Goal: Task Accomplishment & Management: Complete application form

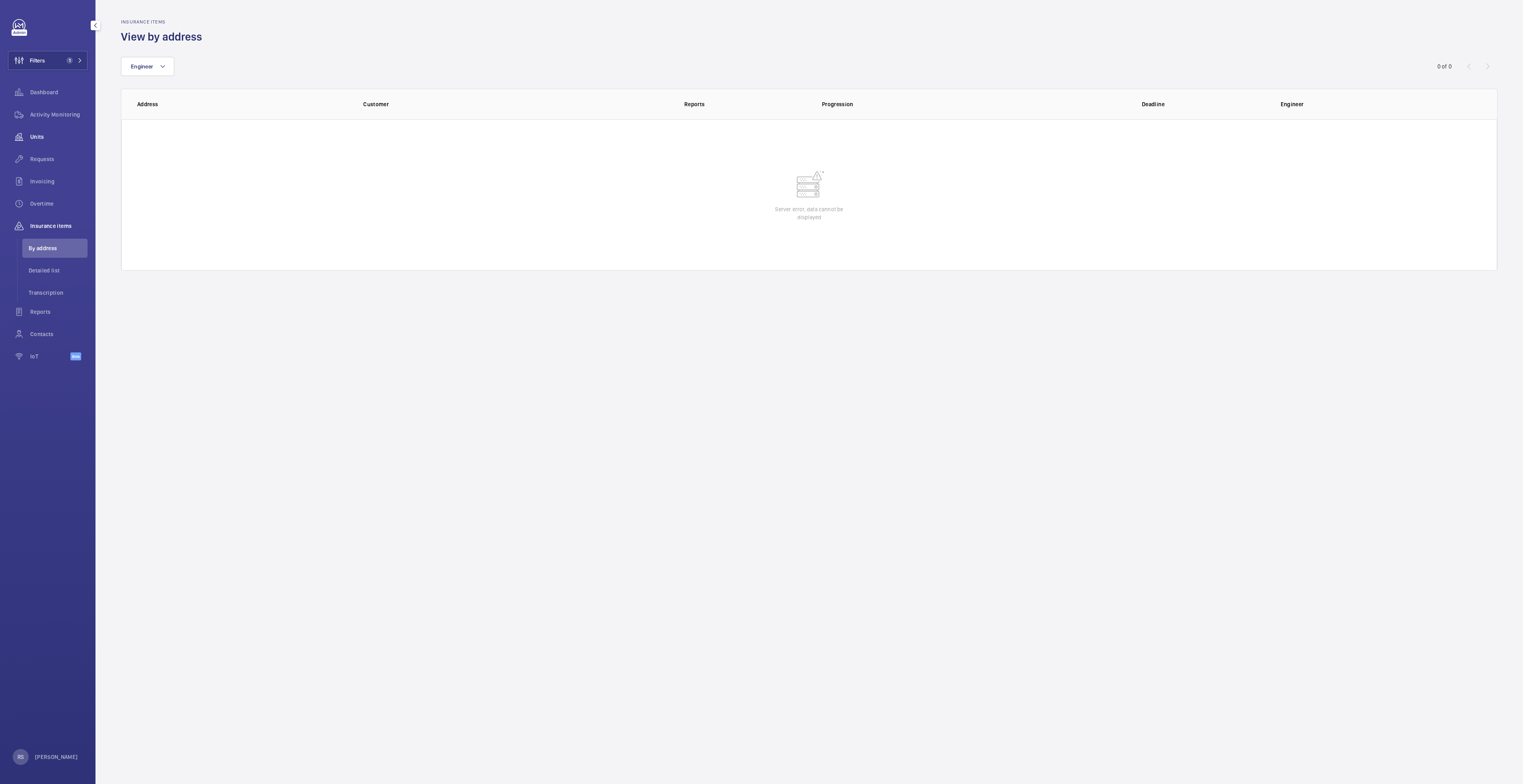
click at [30, 140] on wm-front-icon-button at bounding box center [19, 137] width 22 height 19
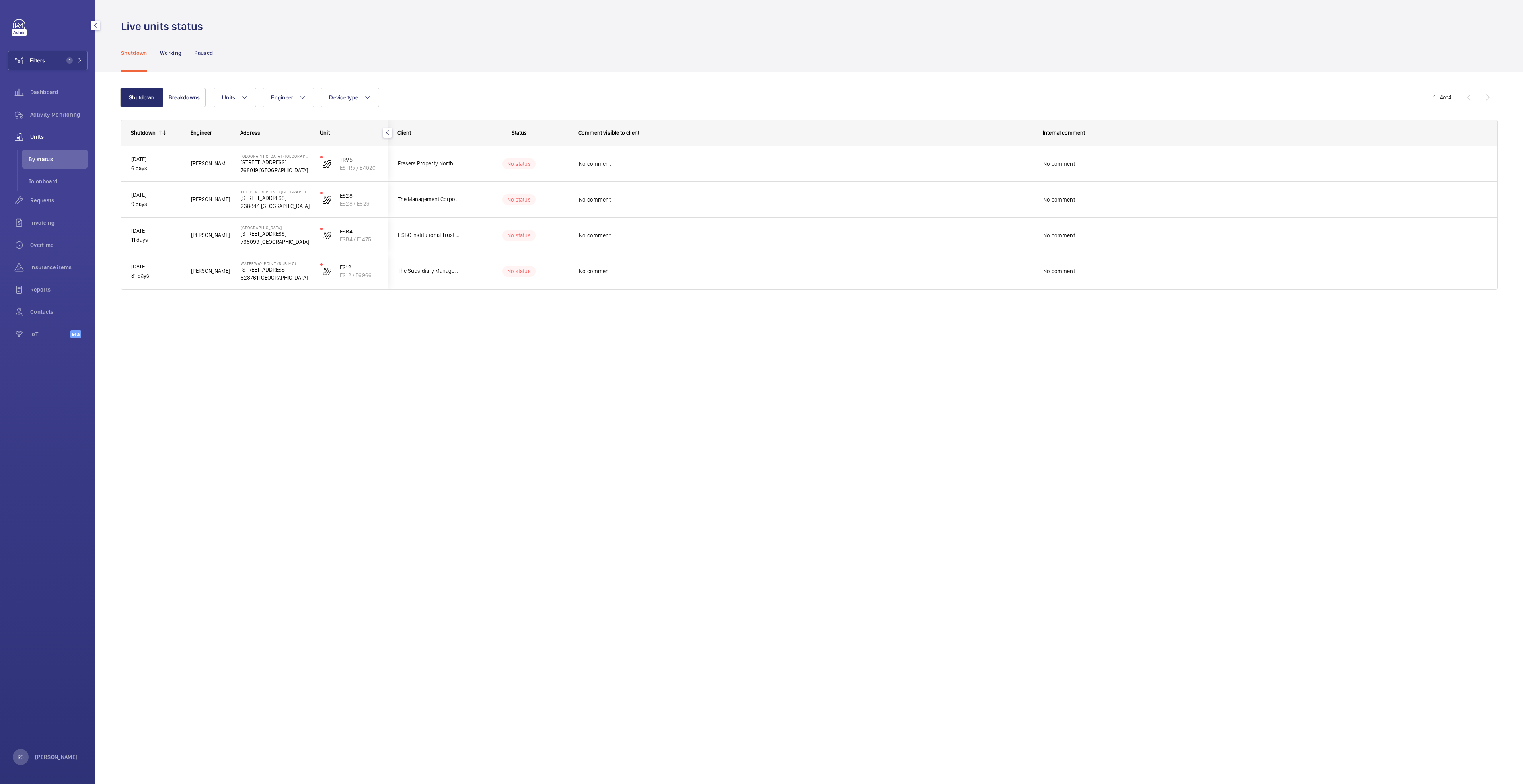
click at [42, 138] on span "Units" at bounding box center [58, 137] width 57 height 8
click at [48, 173] on span "Requests" at bounding box center [58, 201] width 57 height 8
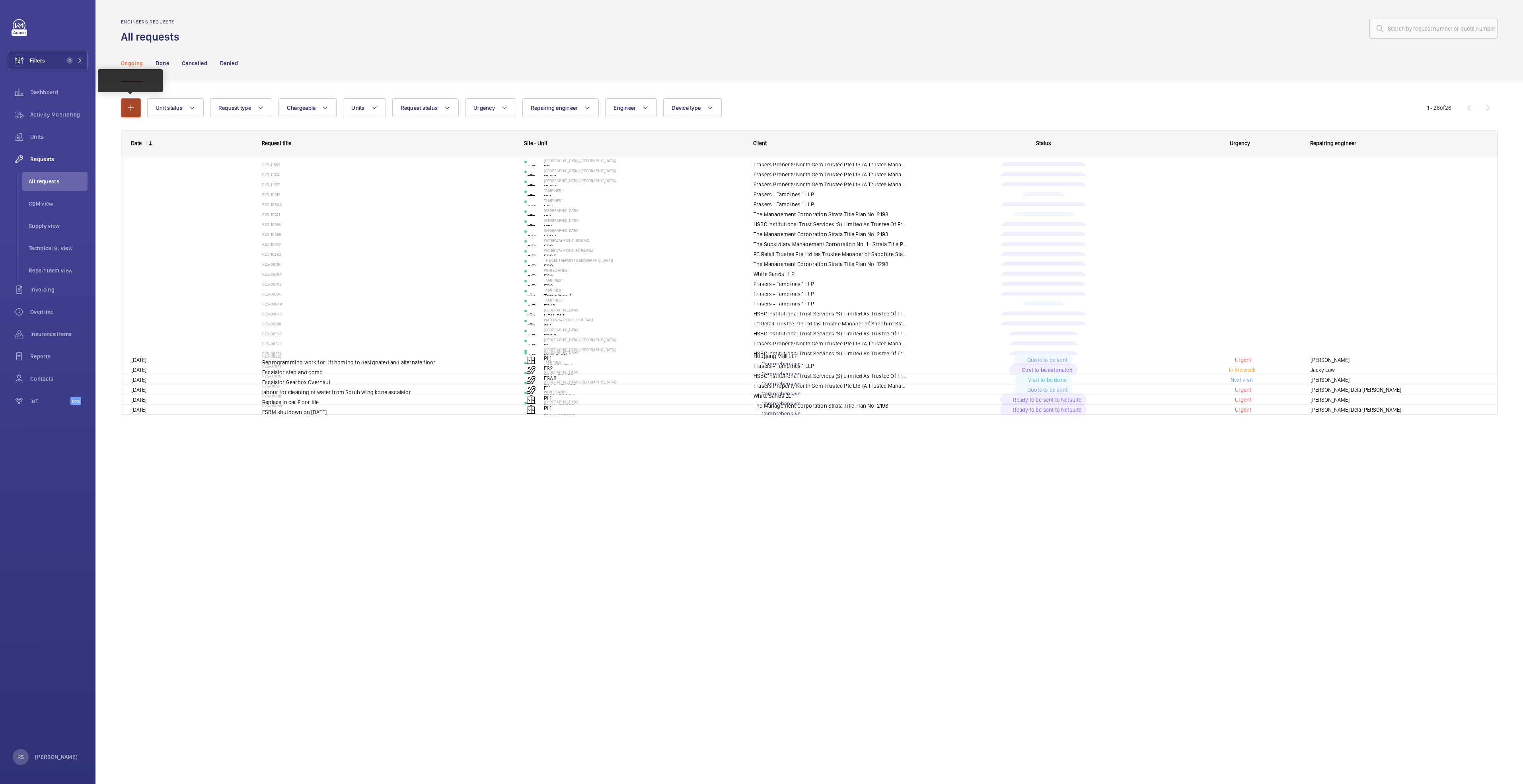
click at [126, 109] on mat-icon "button" at bounding box center [131, 108] width 9 height 9
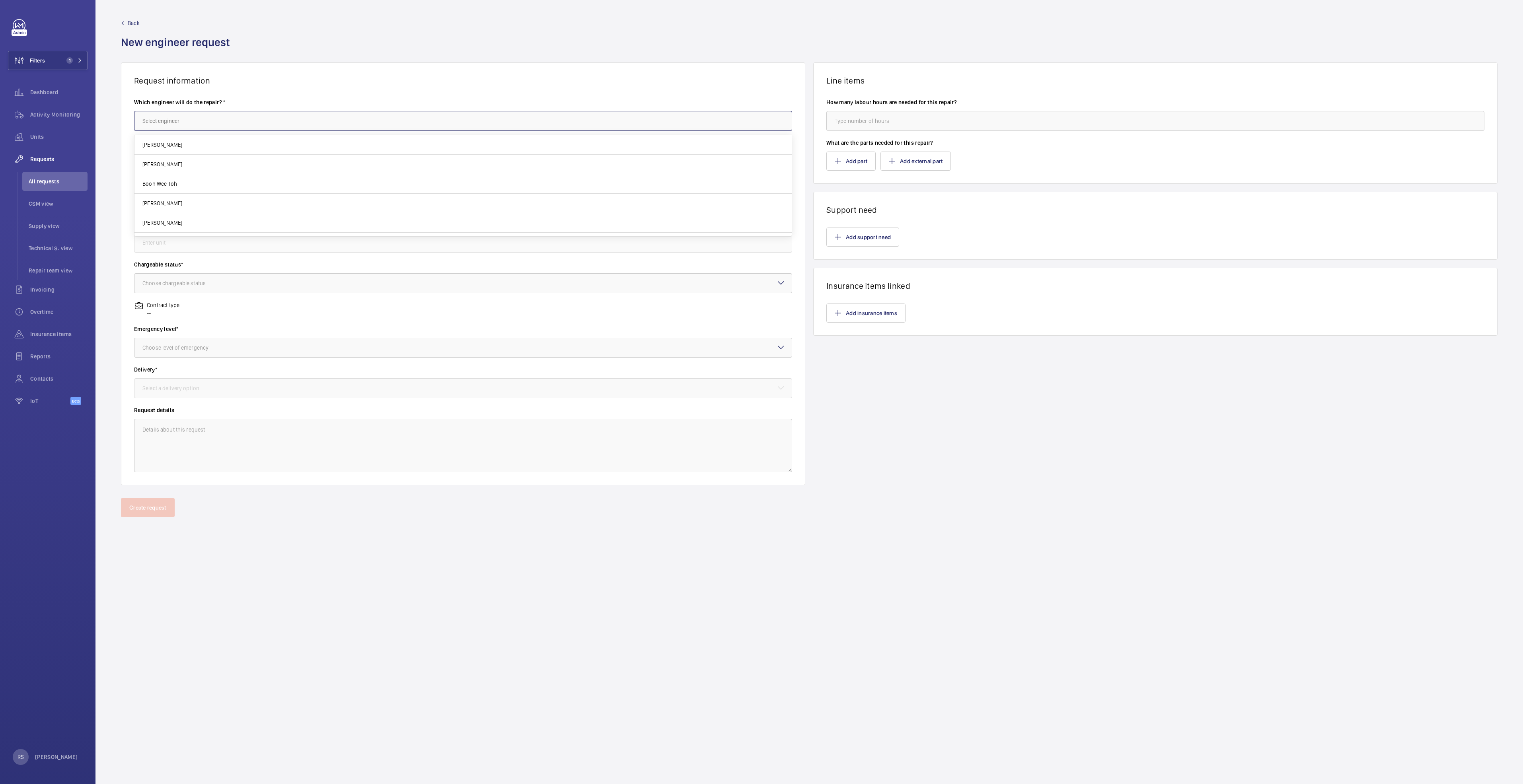
click at [227, 121] on input "text" at bounding box center [463, 121] width 658 height 20
type input "h"
click at [184, 123] on input "h" at bounding box center [463, 121] width 658 height 20
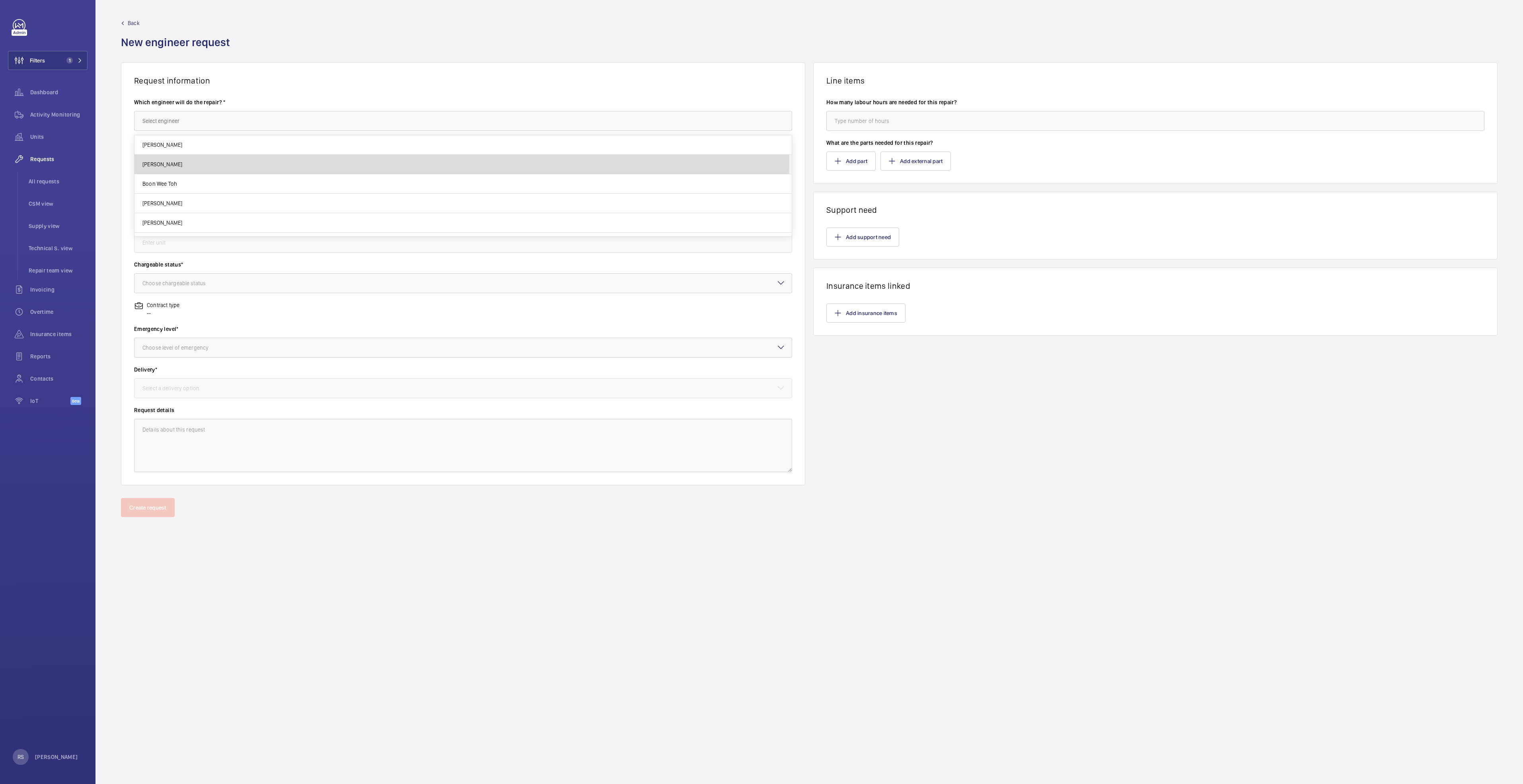
click at [223, 161] on mat-option "[PERSON_NAME]" at bounding box center [462, 164] width 657 height 19
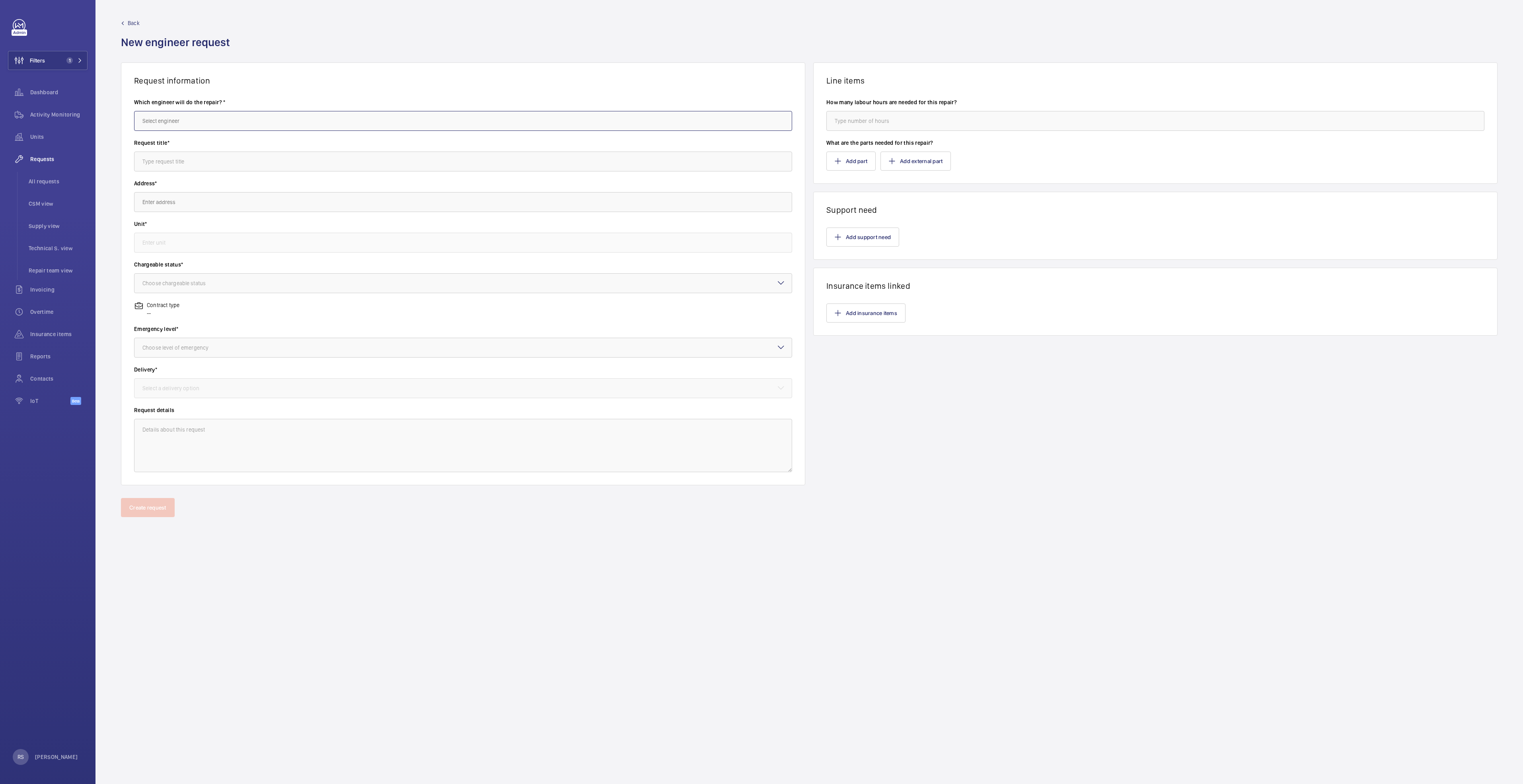
type input "[PERSON_NAME]"
click at [215, 160] on input "text" at bounding box center [463, 162] width 658 height 20
type input "R"
type input "Reapir for Service lifts doors and cleaning work"
click at [244, 173] on input "text" at bounding box center [463, 202] width 658 height 20
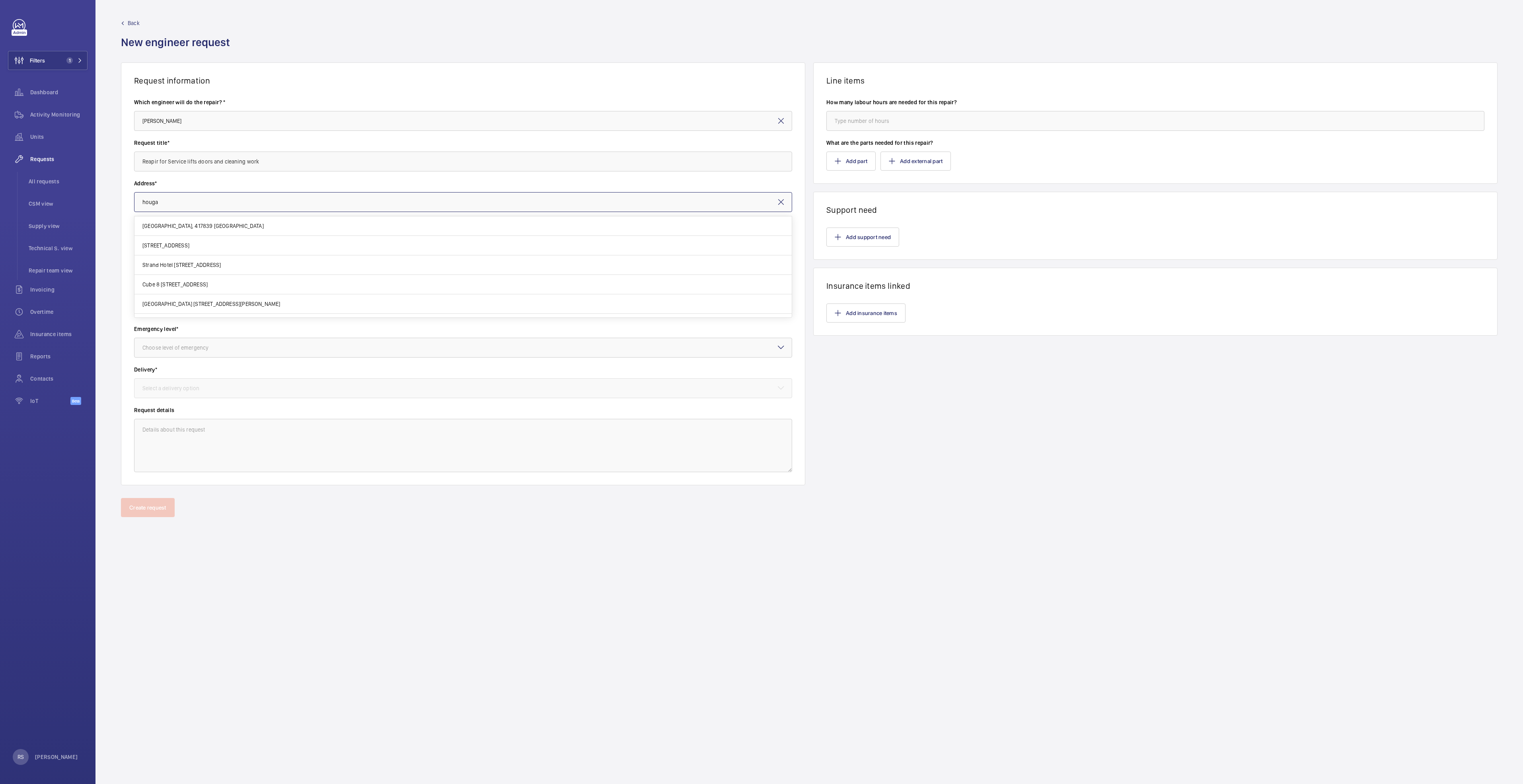
click at [236, 173] on input "houga" at bounding box center [463, 202] width 658 height 20
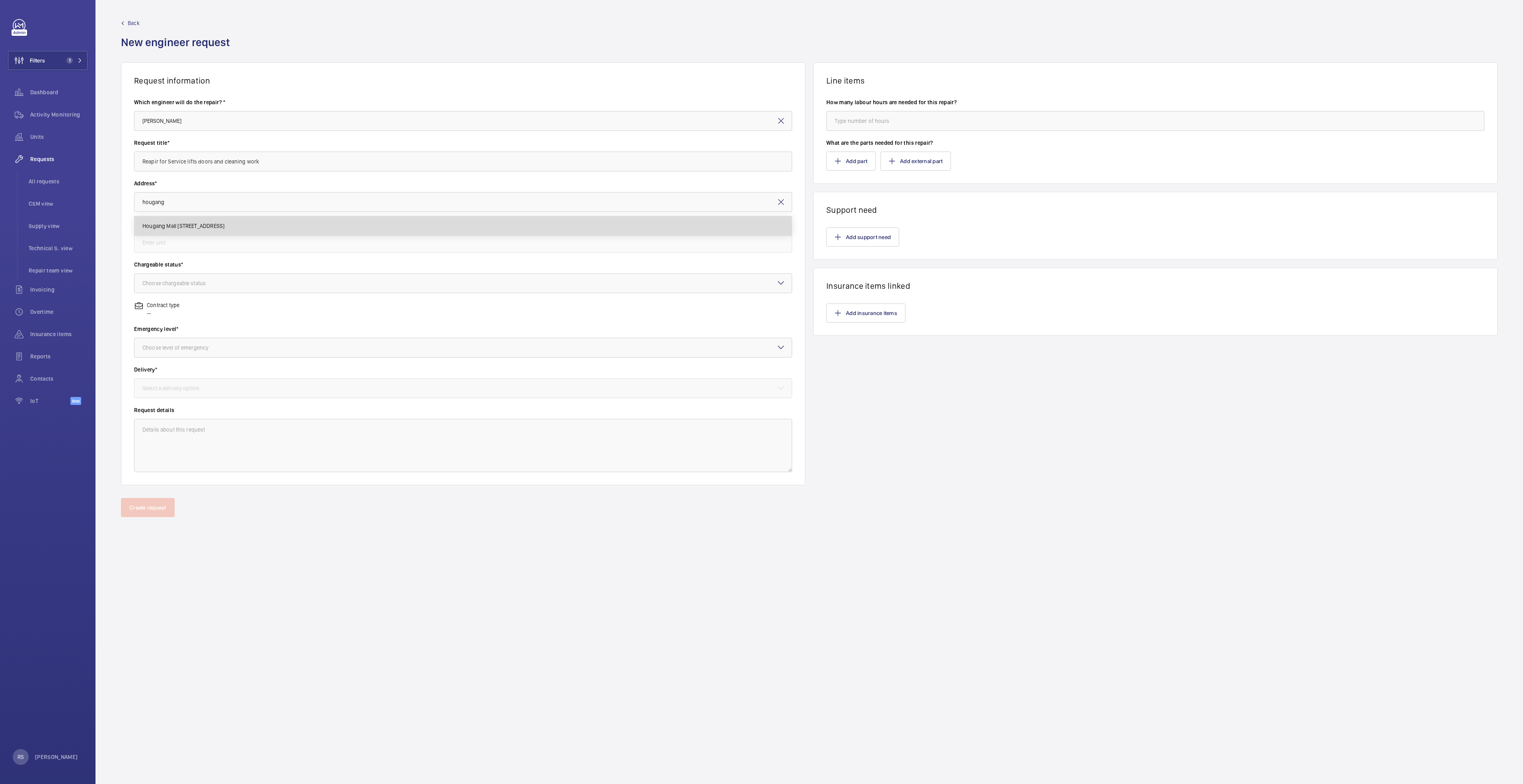
click at [224, 173] on span "Hougang Mall [STREET_ADDRESS]" at bounding box center [183, 226] width 82 height 8
type input "Hougang Mall [STREET_ADDRESS]"
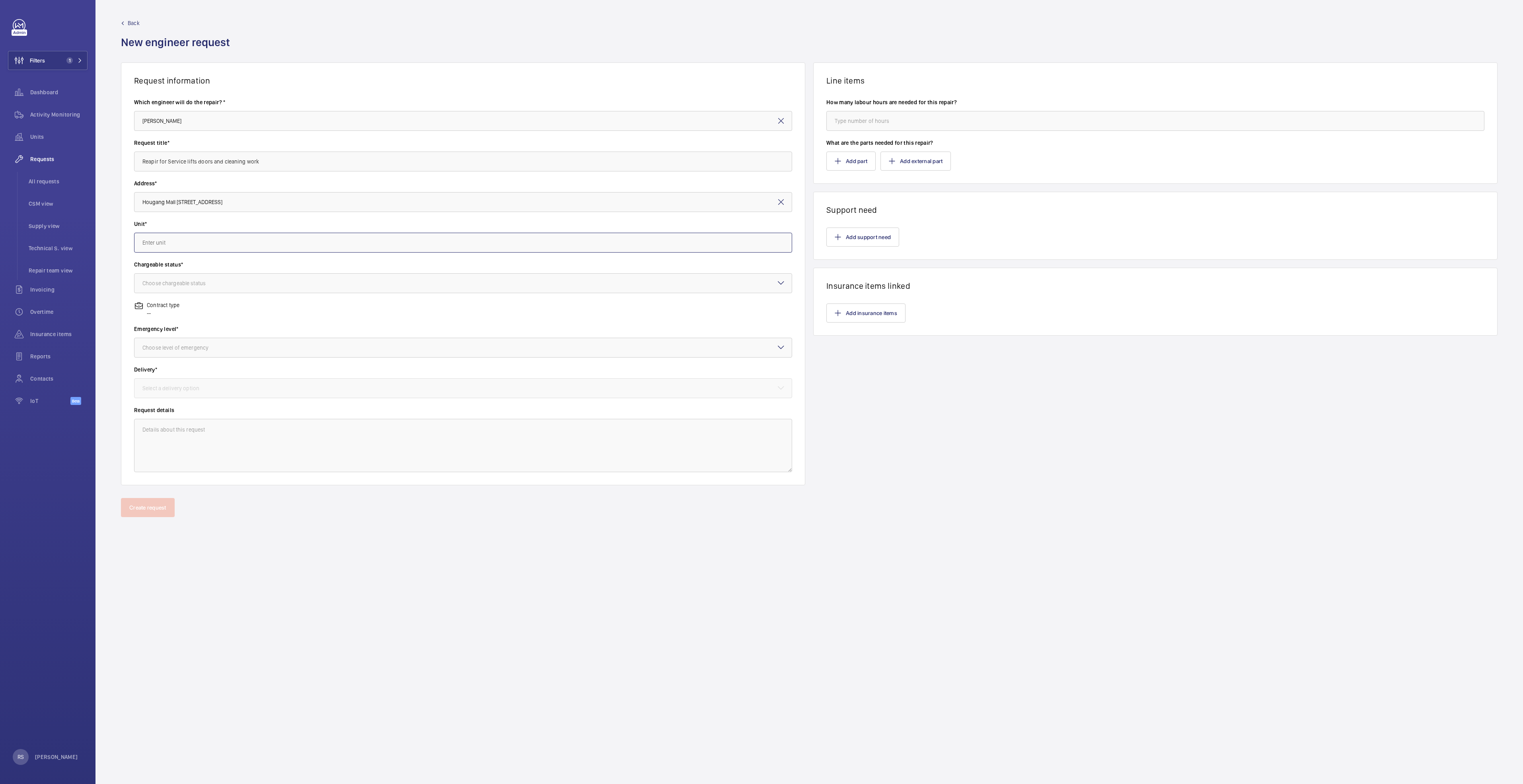
click at [240, 173] on input "text" at bounding box center [463, 243] width 658 height 20
click at [235, 173] on mat-option "L32307/SL1 - SL1" at bounding box center [462, 305] width 657 height 19
type input "L32307/SL1 - SL1"
click at [239, 173] on div at bounding box center [462, 283] width 657 height 19
click at [203, 173] on span "Chargeable" at bounding box center [462, 307] width 641 height 8
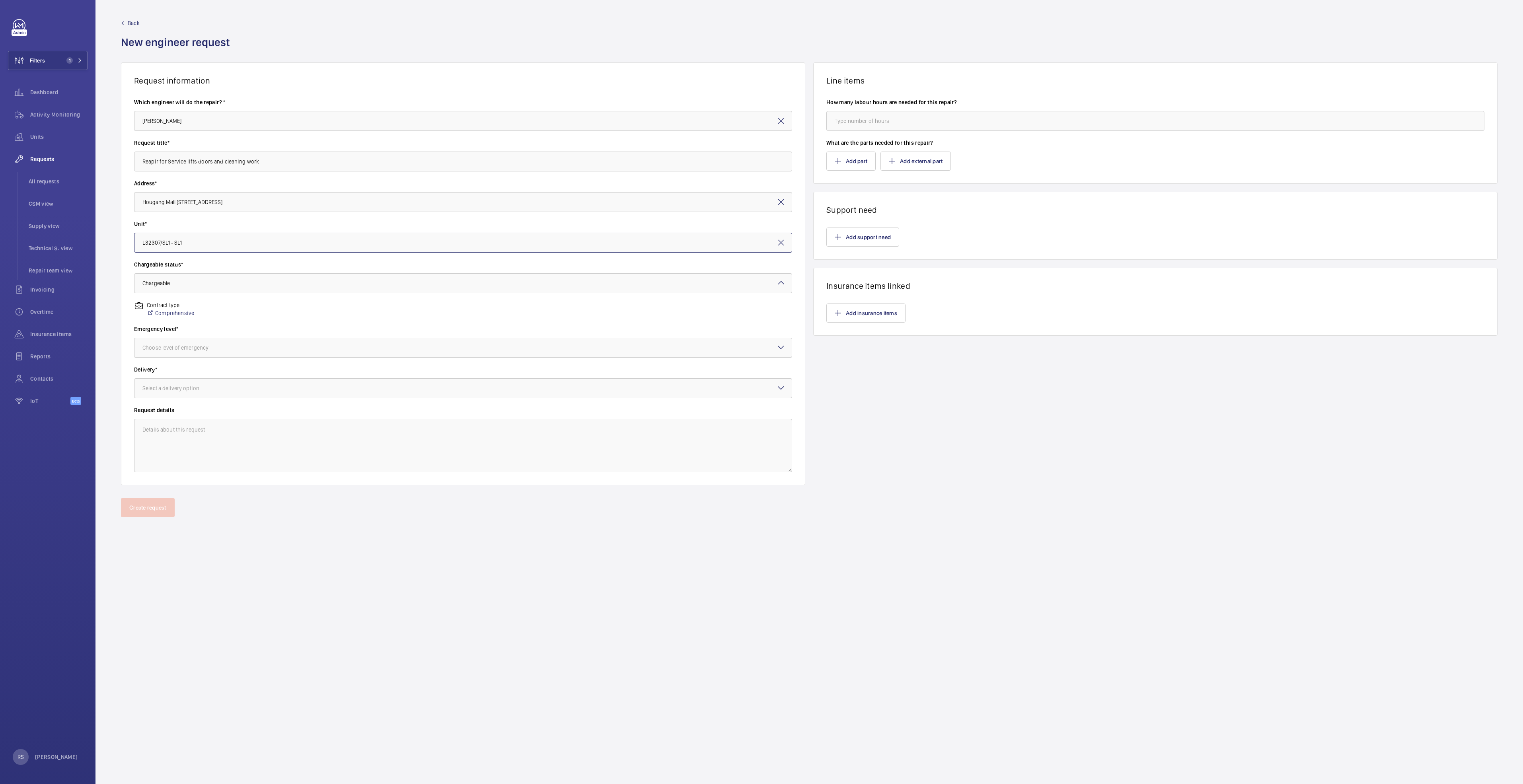
click at [216, 173] on div "Choose level of emergency" at bounding box center [185, 348] width 86 height 8
click at [185, 173] on span "Next visit" at bounding box center [462, 372] width 641 height 8
click at [190, 173] on div "Select a delivery option" at bounding box center [181, 389] width 77 height 8
click at [212, 173] on span "On site" at bounding box center [462, 432] width 641 height 8
click at [375, 116] on input "number" at bounding box center [1155, 121] width 658 height 20
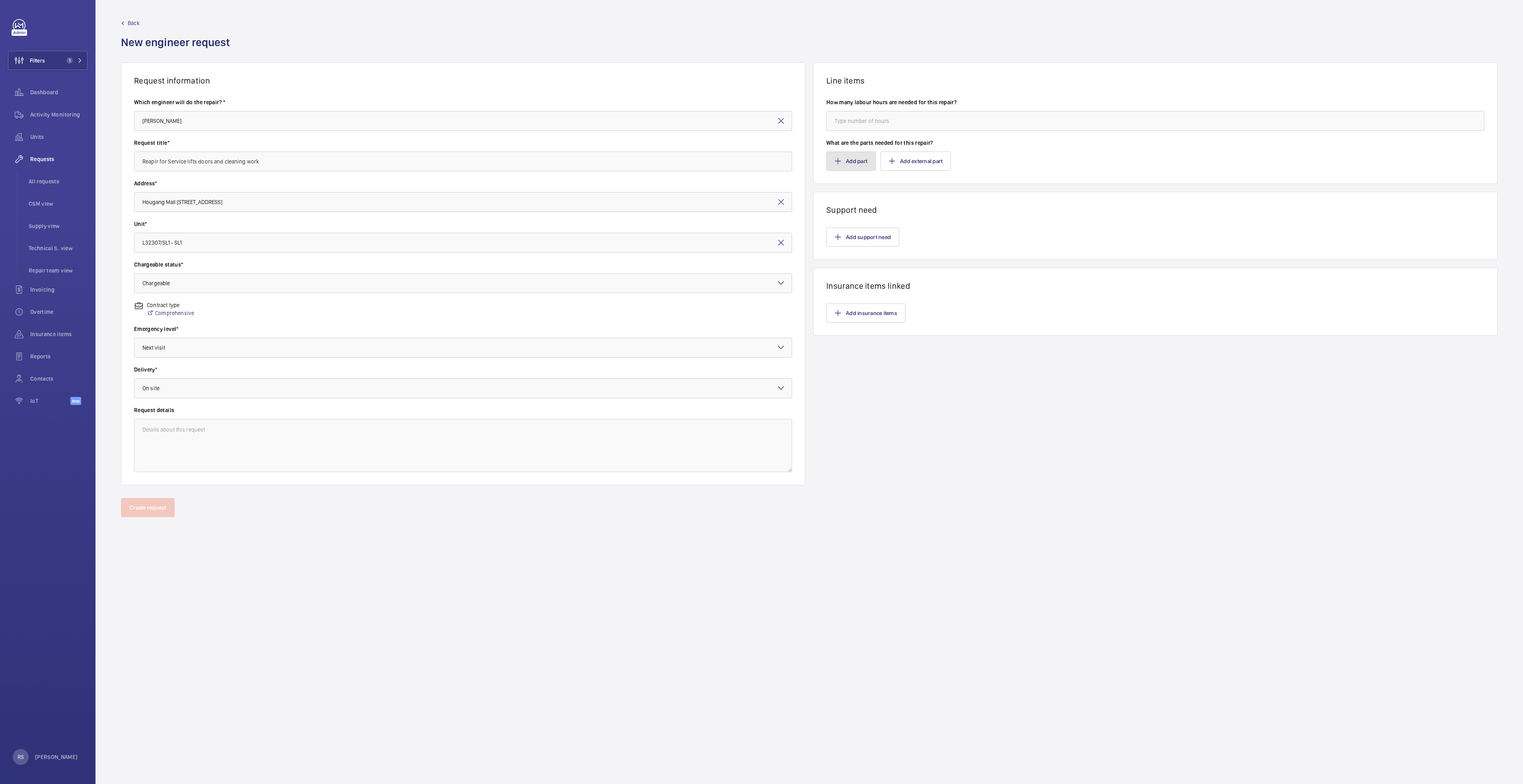
click at [375, 166] on button "Add part" at bounding box center [850, 161] width 49 height 19
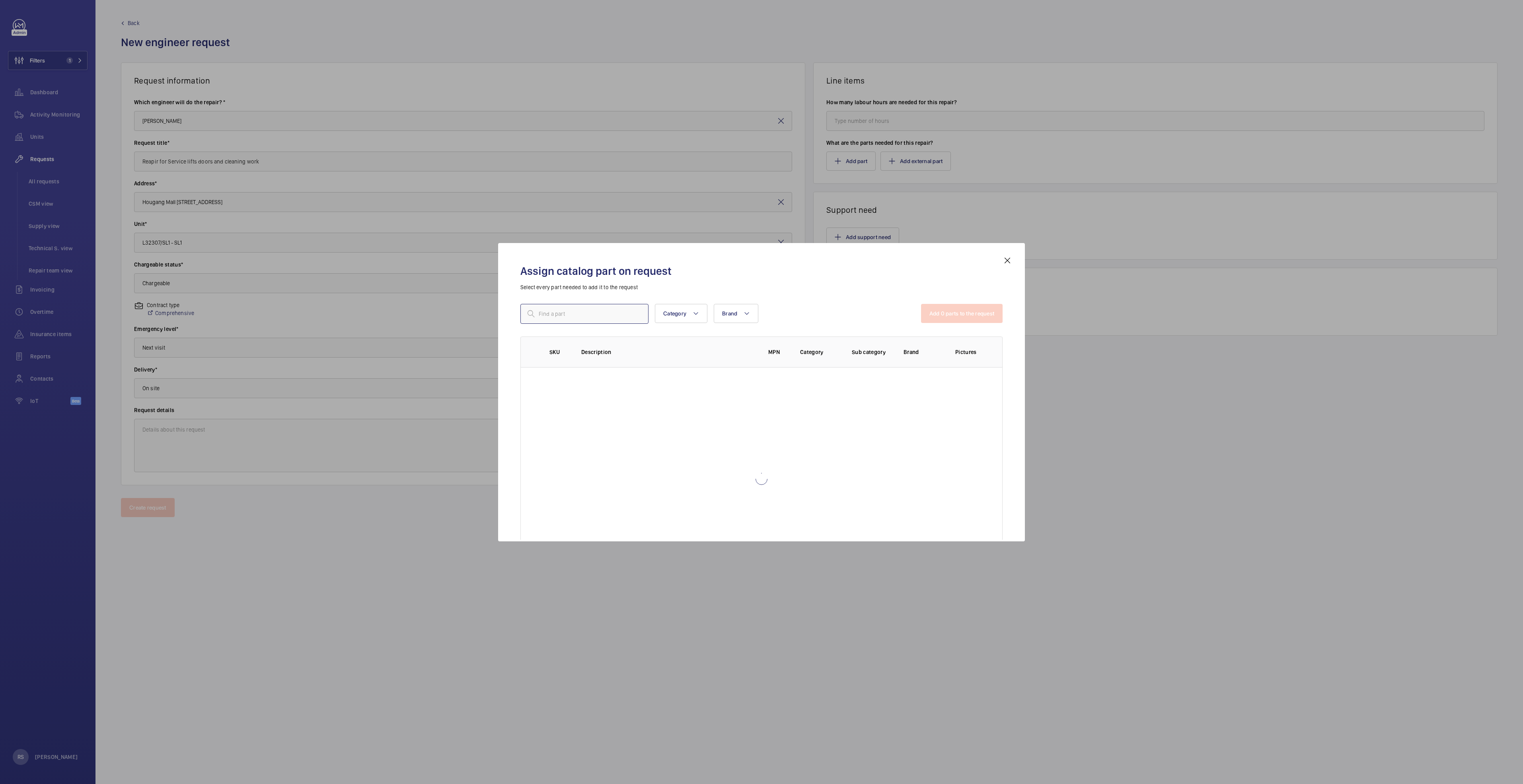
click at [375, 173] on input "text" at bounding box center [584, 314] width 128 height 20
type input "repair"
click at [375, 173] on div "0" at bounding box center [540, 376] width 21 height 8
click at [375, 173] on button "Add 1 parts to the request" at bounding box center [963, 313] width 81 height 19
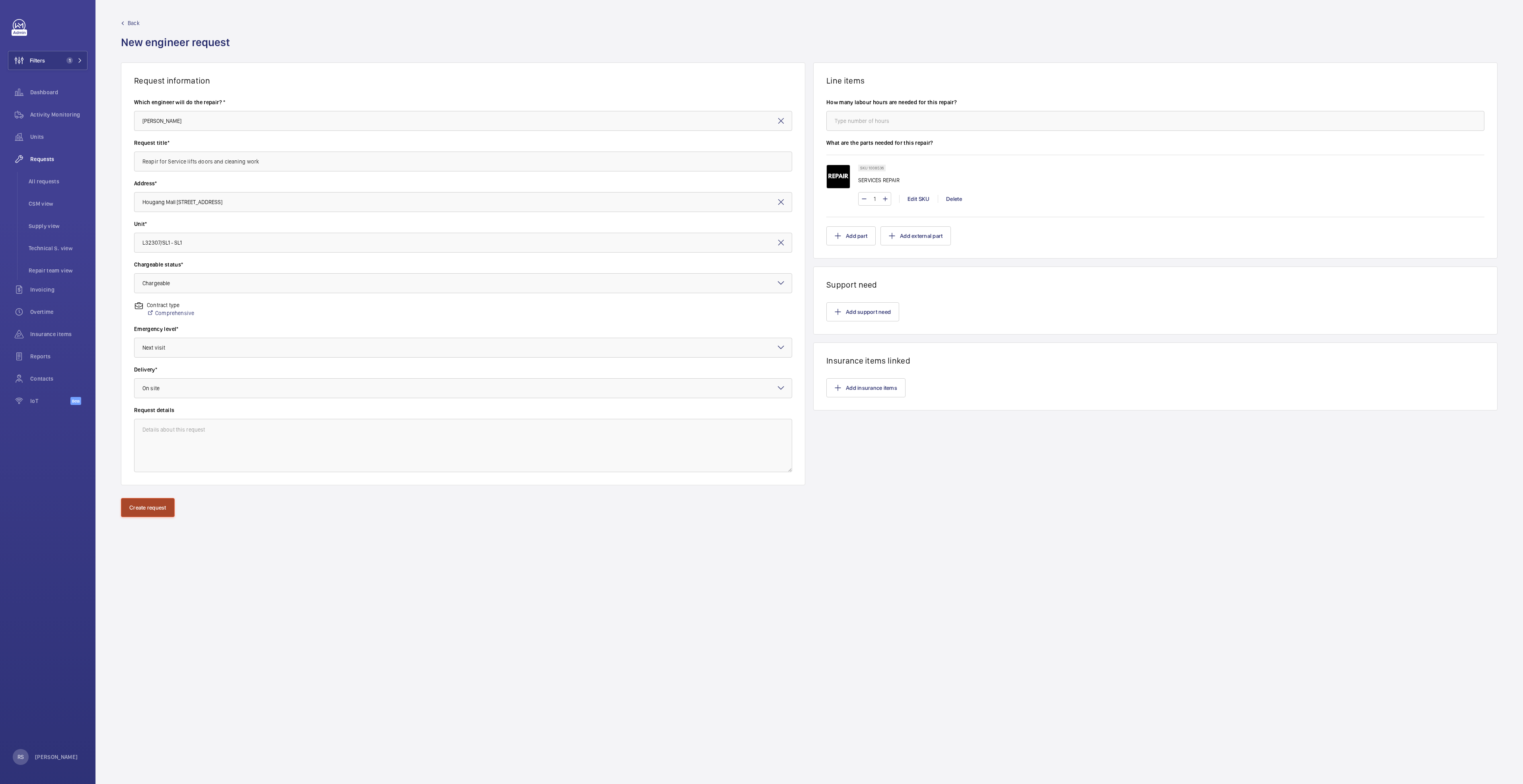
click at [146, 173] on button "Create request" at bounding box center [148, 507] width 54 height 19
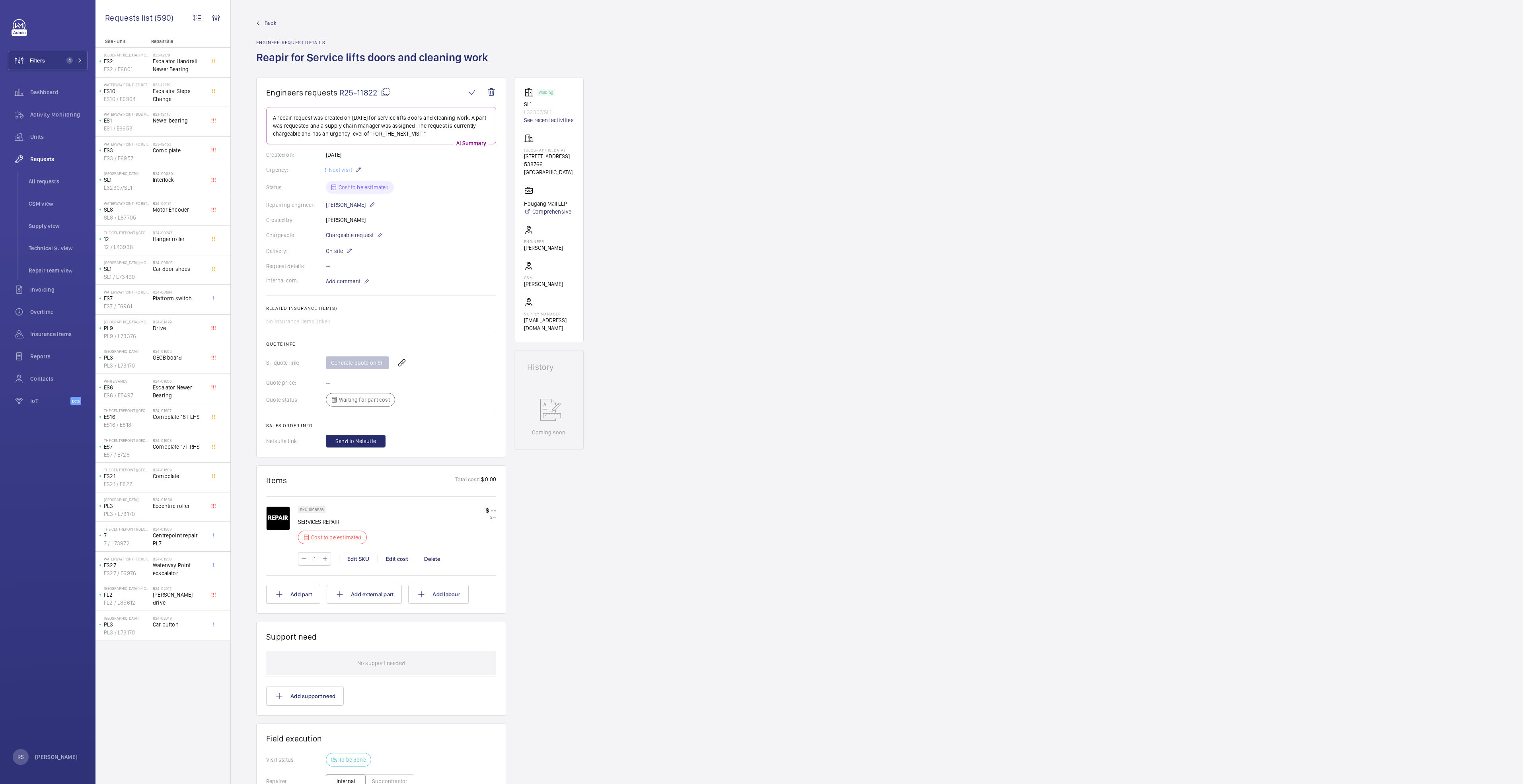
click at [345, 173] on div "Generate quote on SF" at bounding box center [411, 362] width 170 height 19
click at [375, 173] on div "1 Edit SKU Edit cost Delete" at bounding box center [397, 559] width 198 height 13
click at [375, 173] on div "Edit cost" at bounding box center [396, 559] width 38 height 8
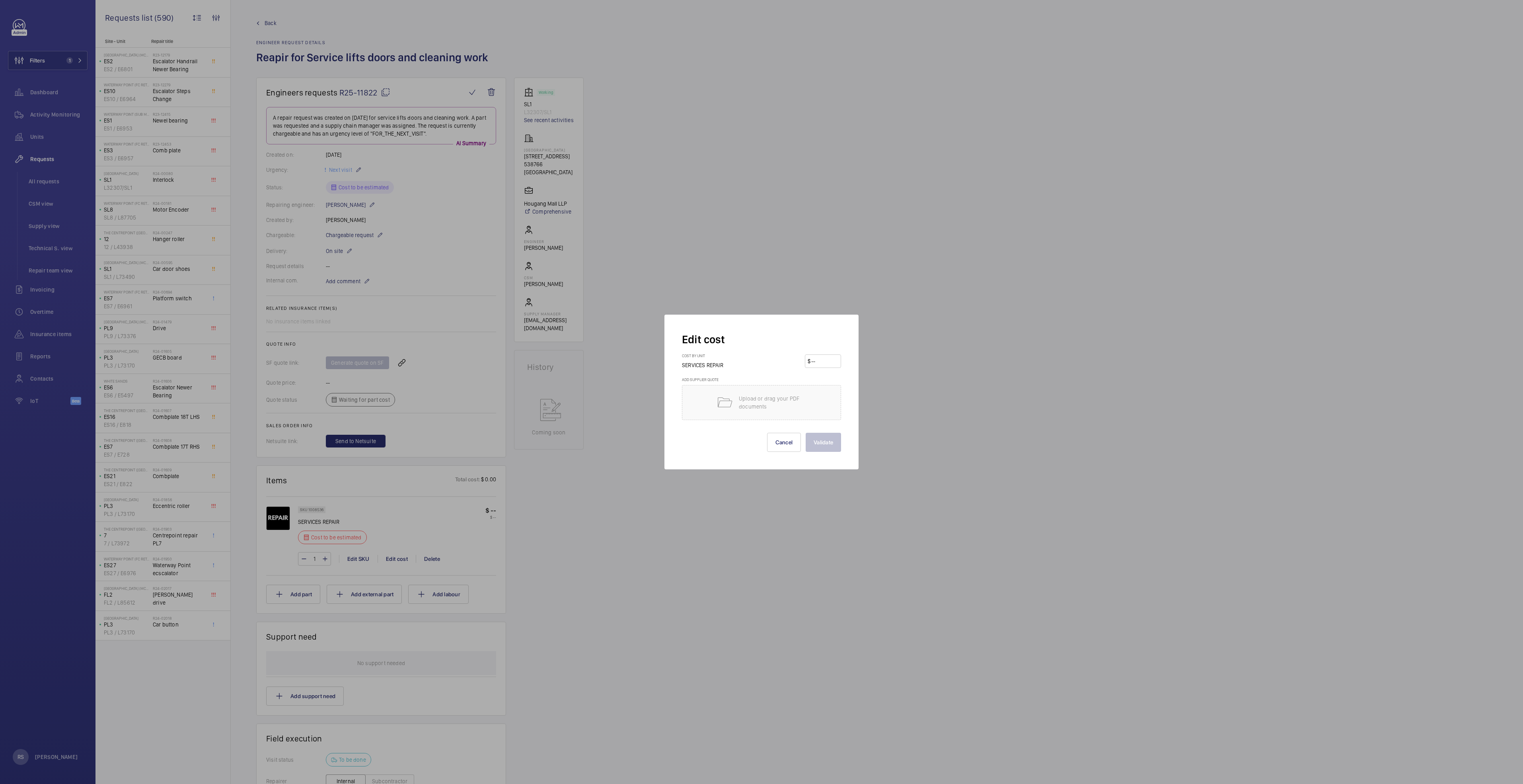
click at [375, 173] on input "number" at bounding box center [824, 361] width 28 height 13
type input "4500"
click at [375, 173] on button "Validate" at bounding box center [823, 442] width 36 height 19
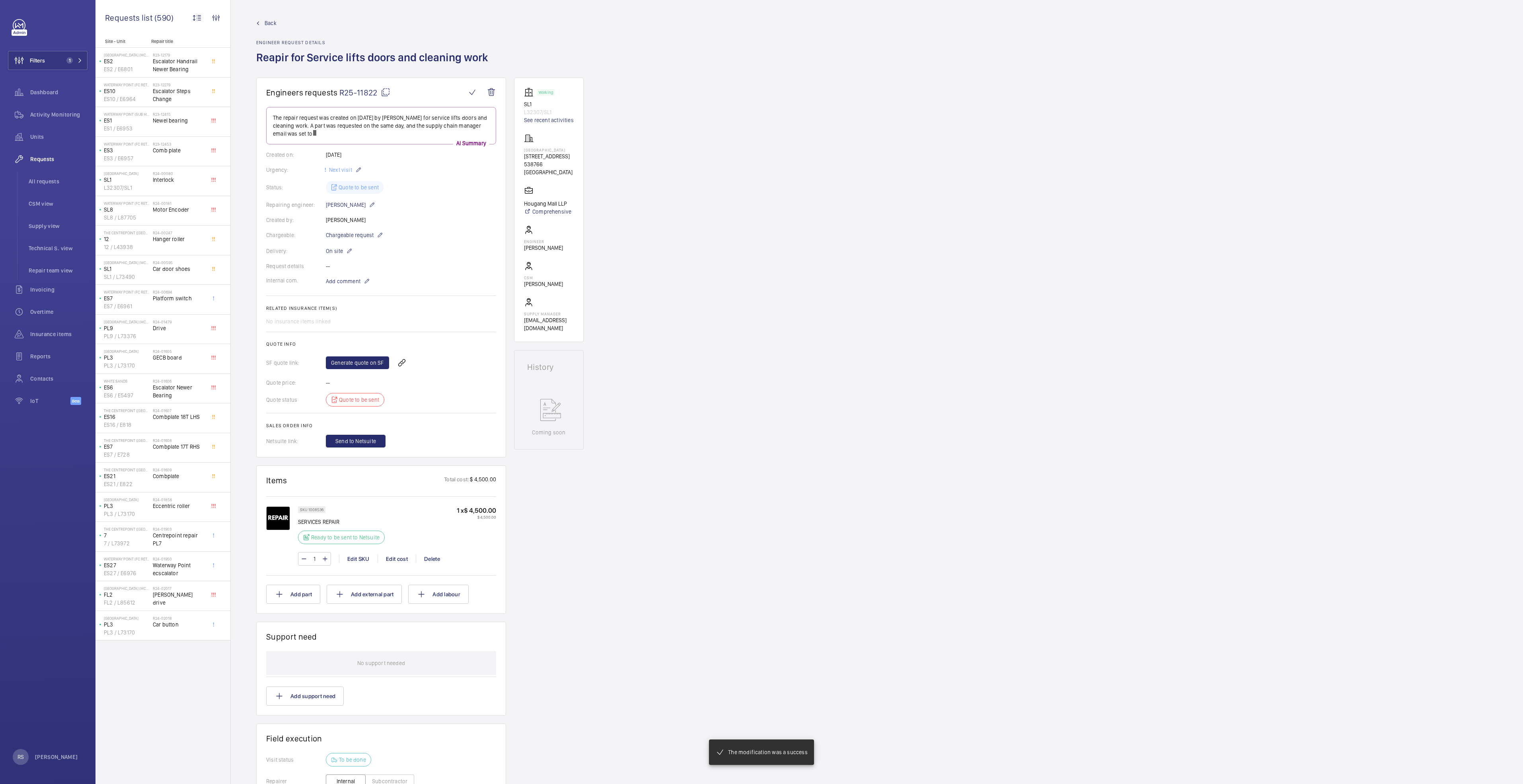
click at [366, 173] on h2 "Quote info" at bounding box center [381, 344] width 230 height 5
click at [356, 173] on link "Generate quote on SF" at bounding box center [357, 371] width 63 height 13
